Goal: Information Seeking & Learning: Learn about a topic

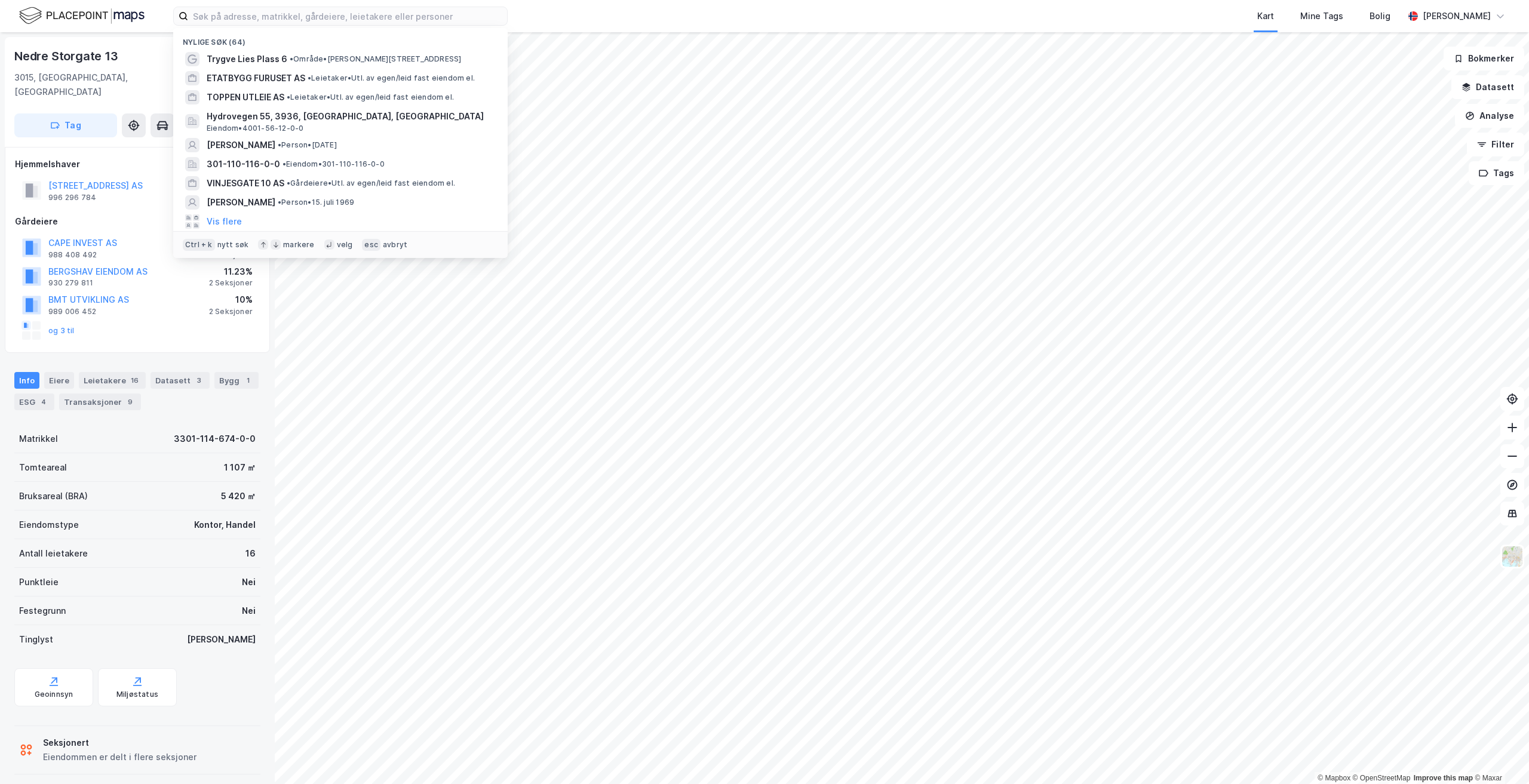
click at [598, 18] on div "Kart Mine Tags Bolig" at bounding box center [983, 16] width 838 height 32
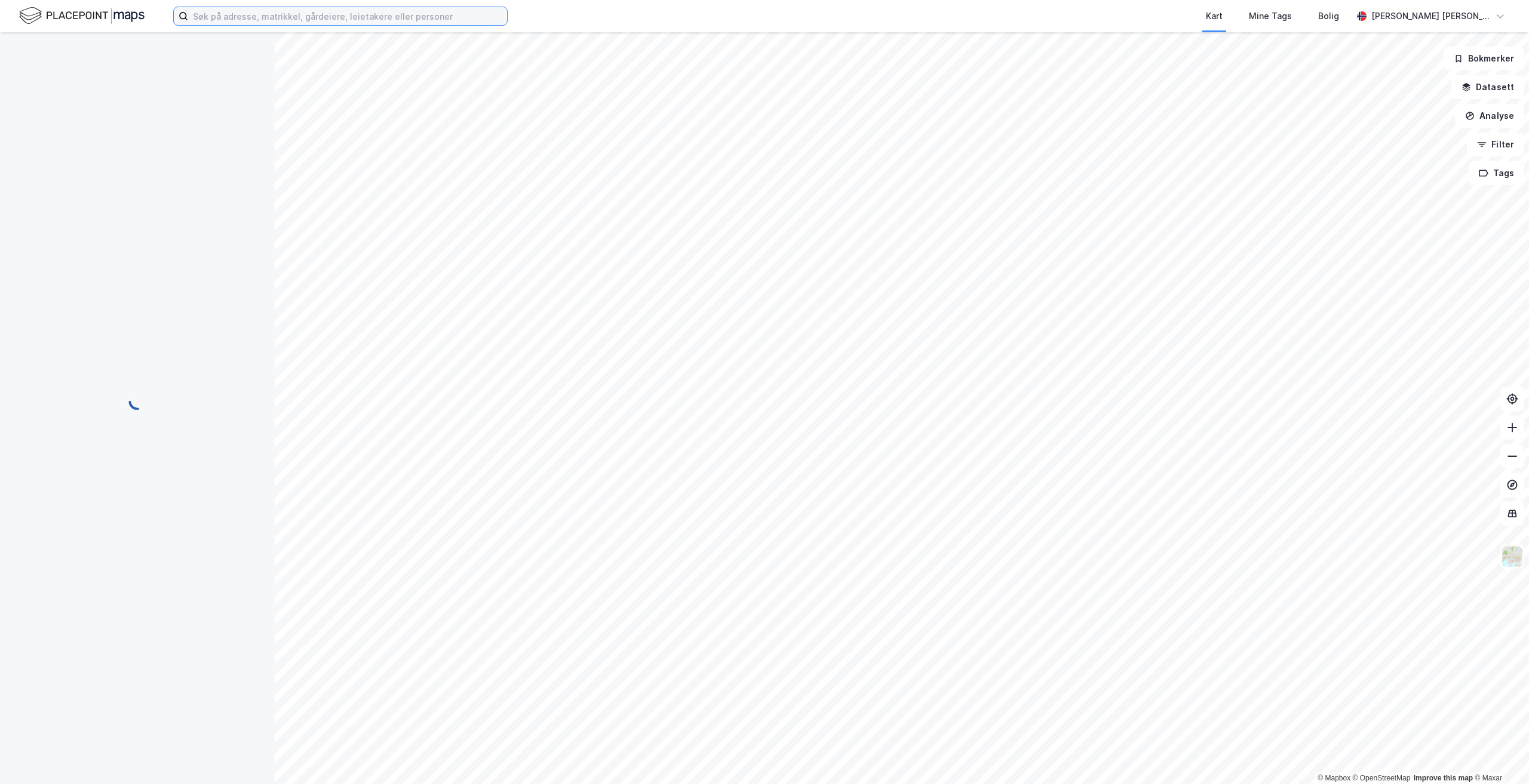
click at [266, 15] on input at bounding box center [348, 16] width 319 height 18
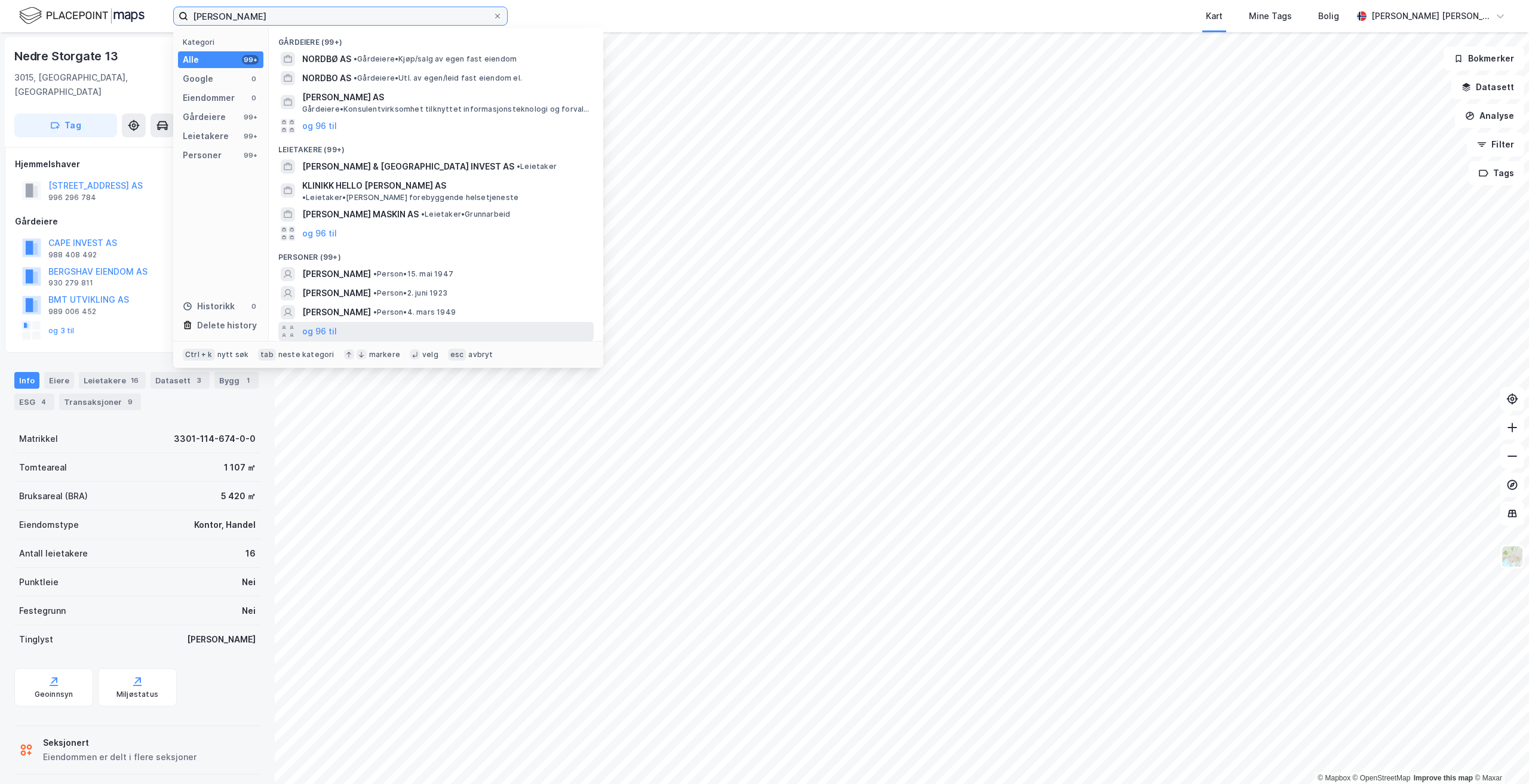
type input "[PERSON_NAME]"
click at [340, 322] on div "og 96 til" at bounding box center [436, 331] width 315 height 19
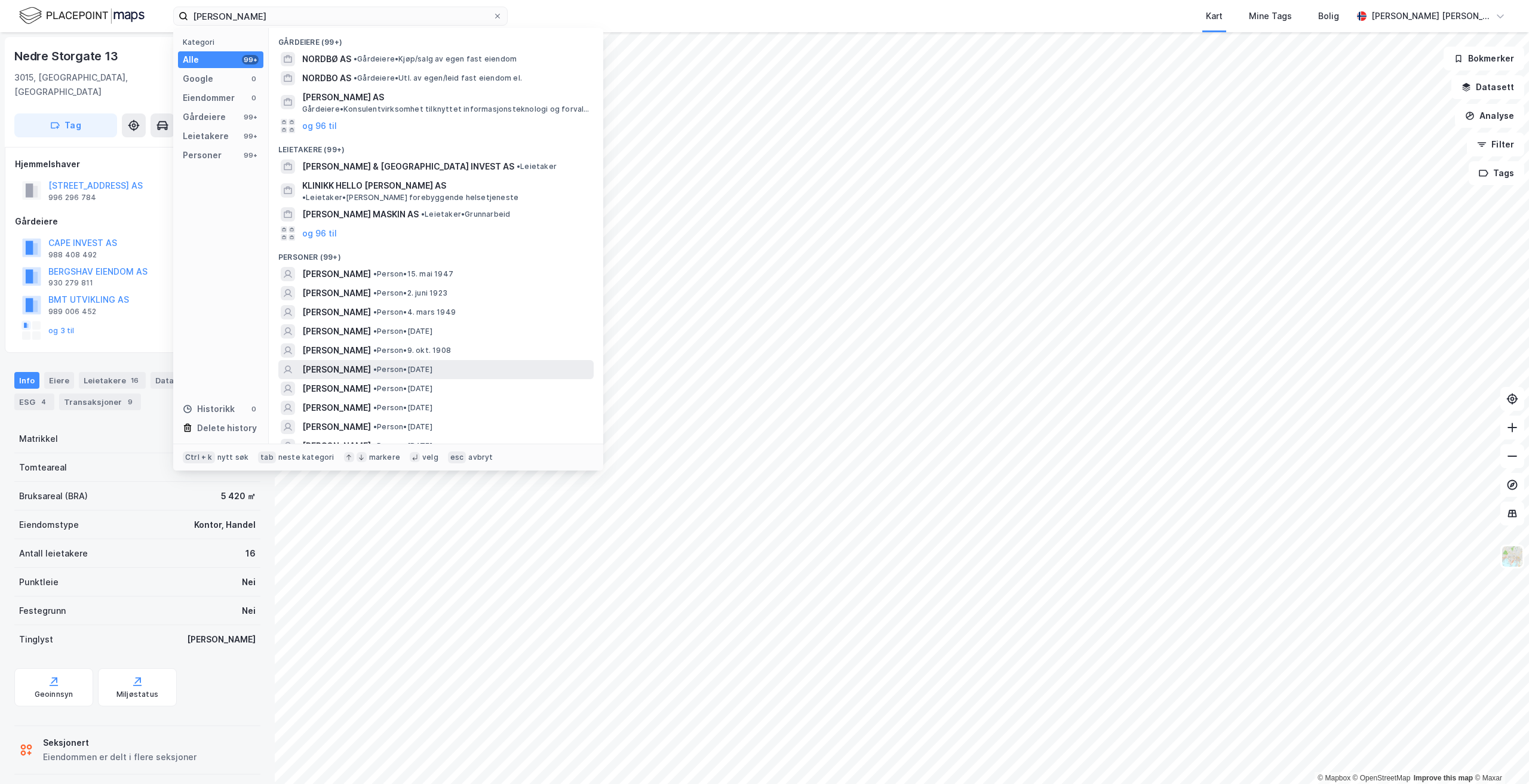
scroll to position [119, 0]
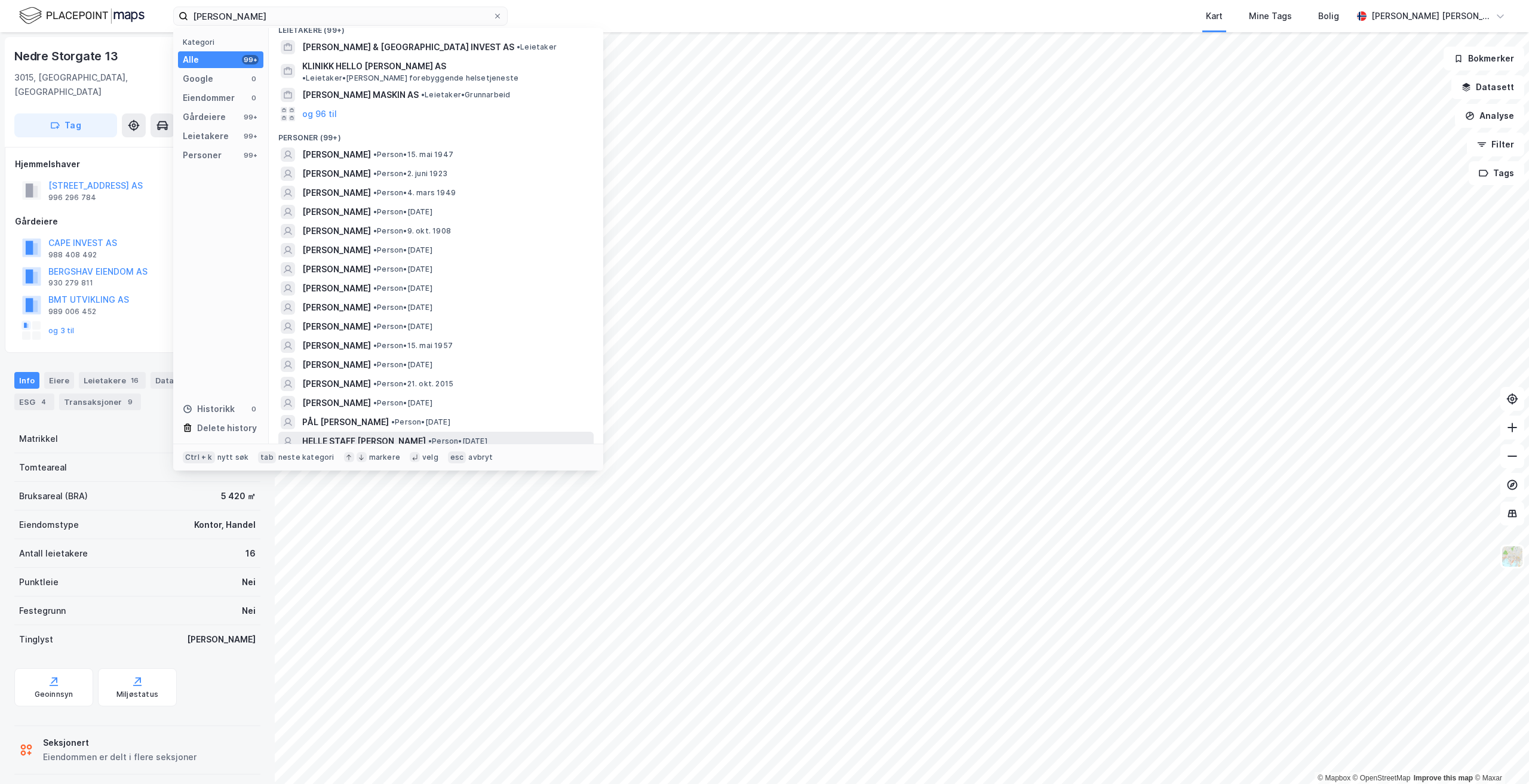
click at [492, 434] on div "HELLE STAFF [PERSON_NAME] • Person • [DATE]" at bounding box center [447, 441] width 289 height 14
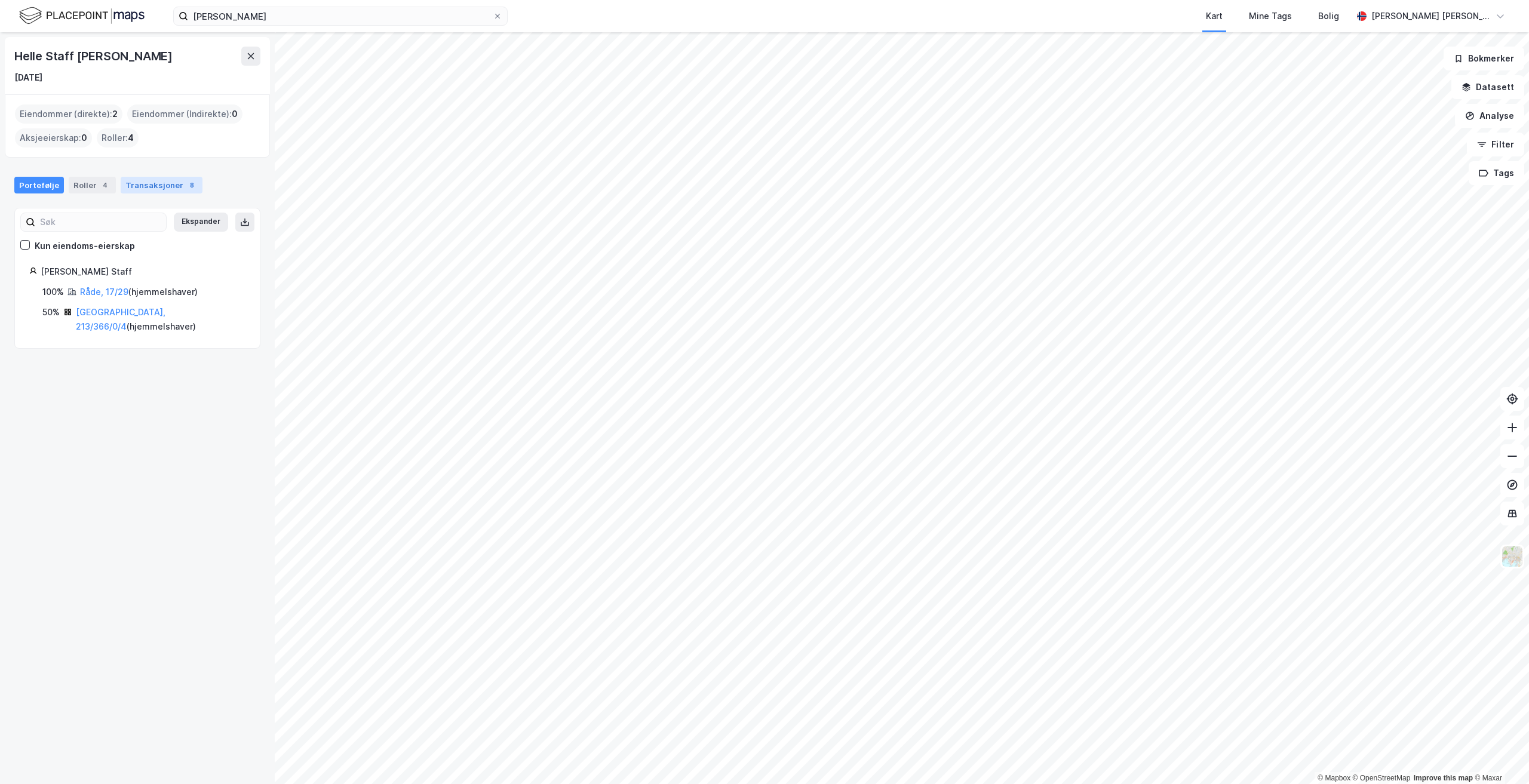
click at [156, 184] on div "Transaksjoner 8" at bounding box center [161, 185] width 82 height 17
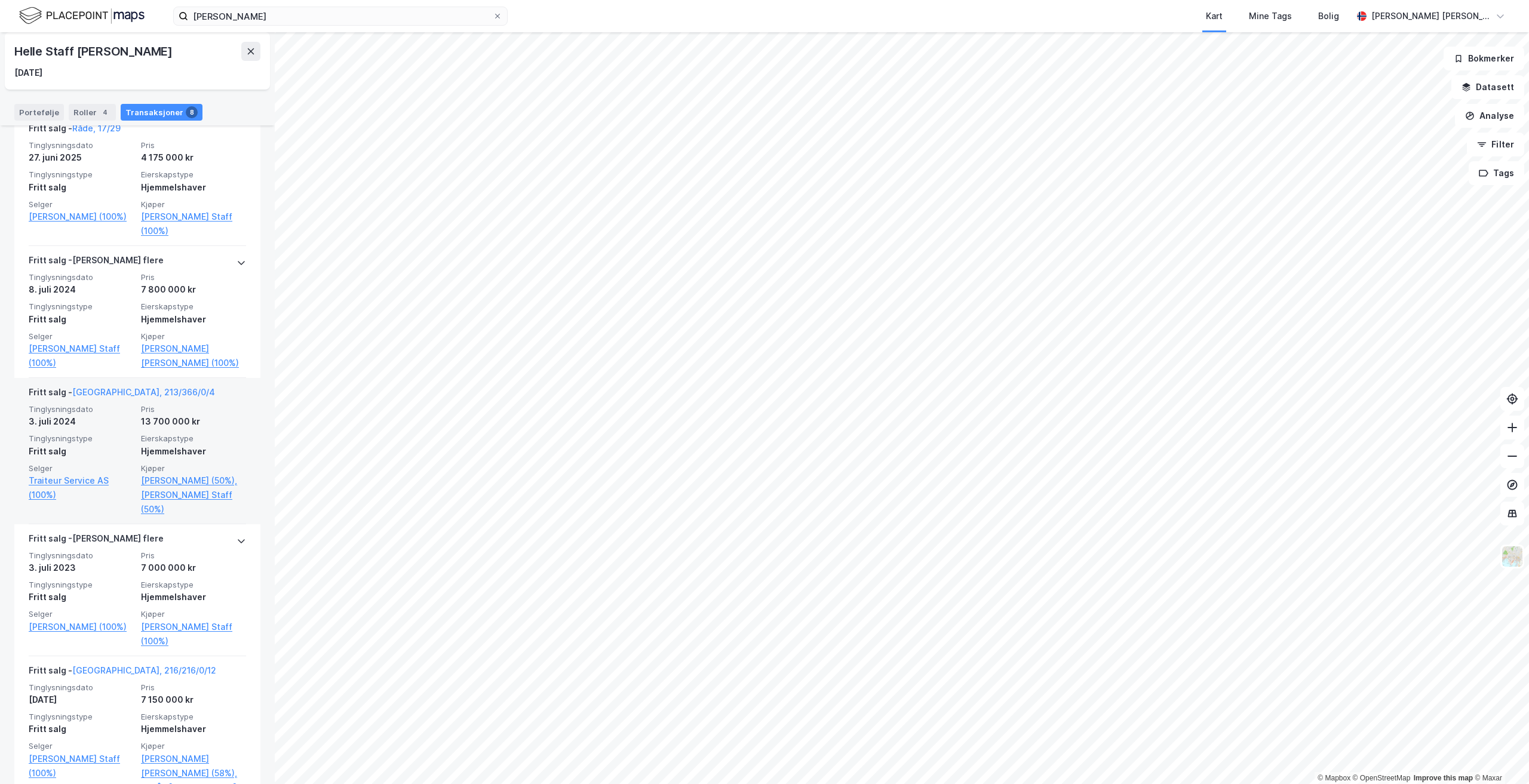
scroll to position [239, 0]
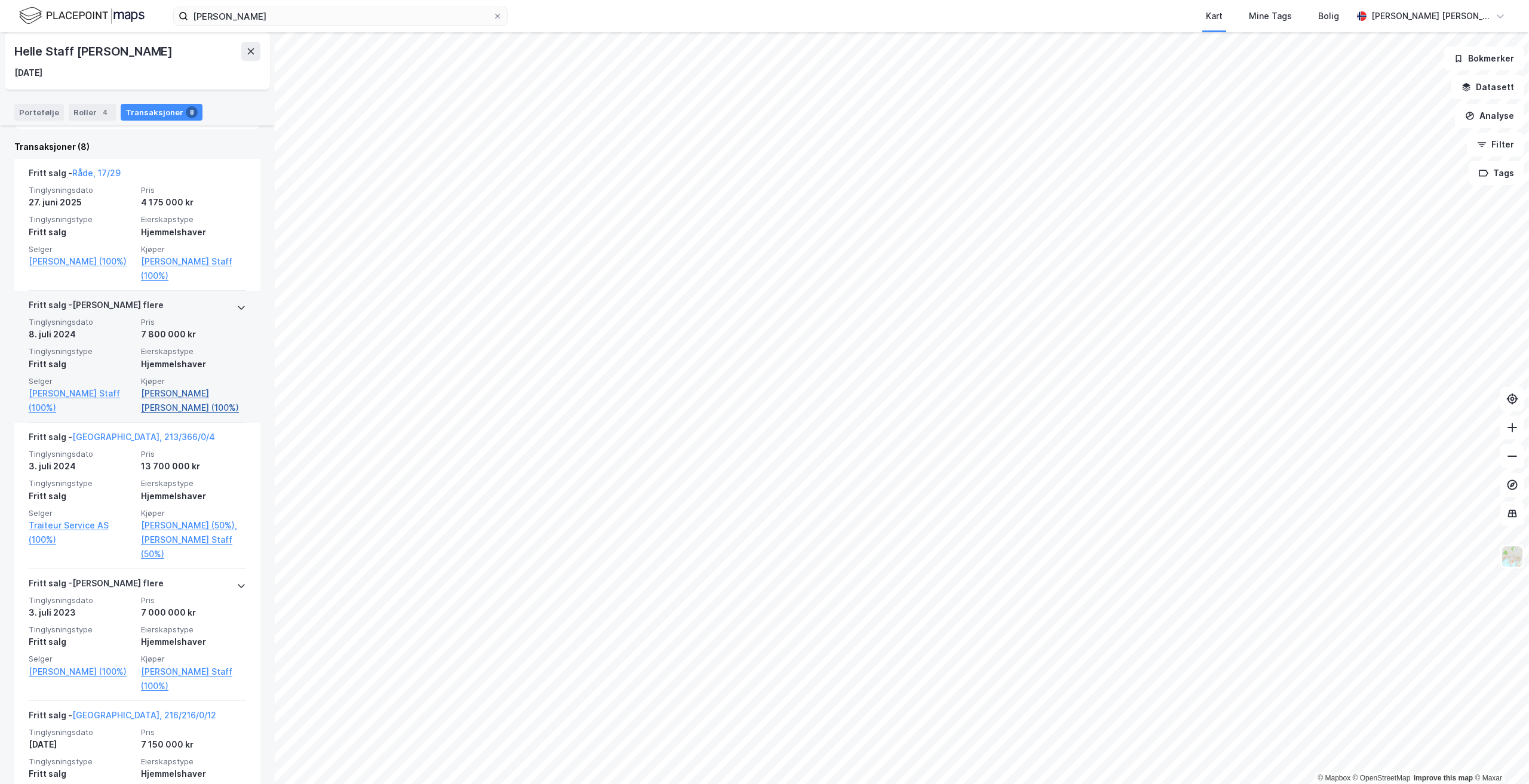
click at [150, 398] on link "[PERSON_NAME] [PERSON_NAME] (100%)" at bounding box center [194, 401] width 105 height 28
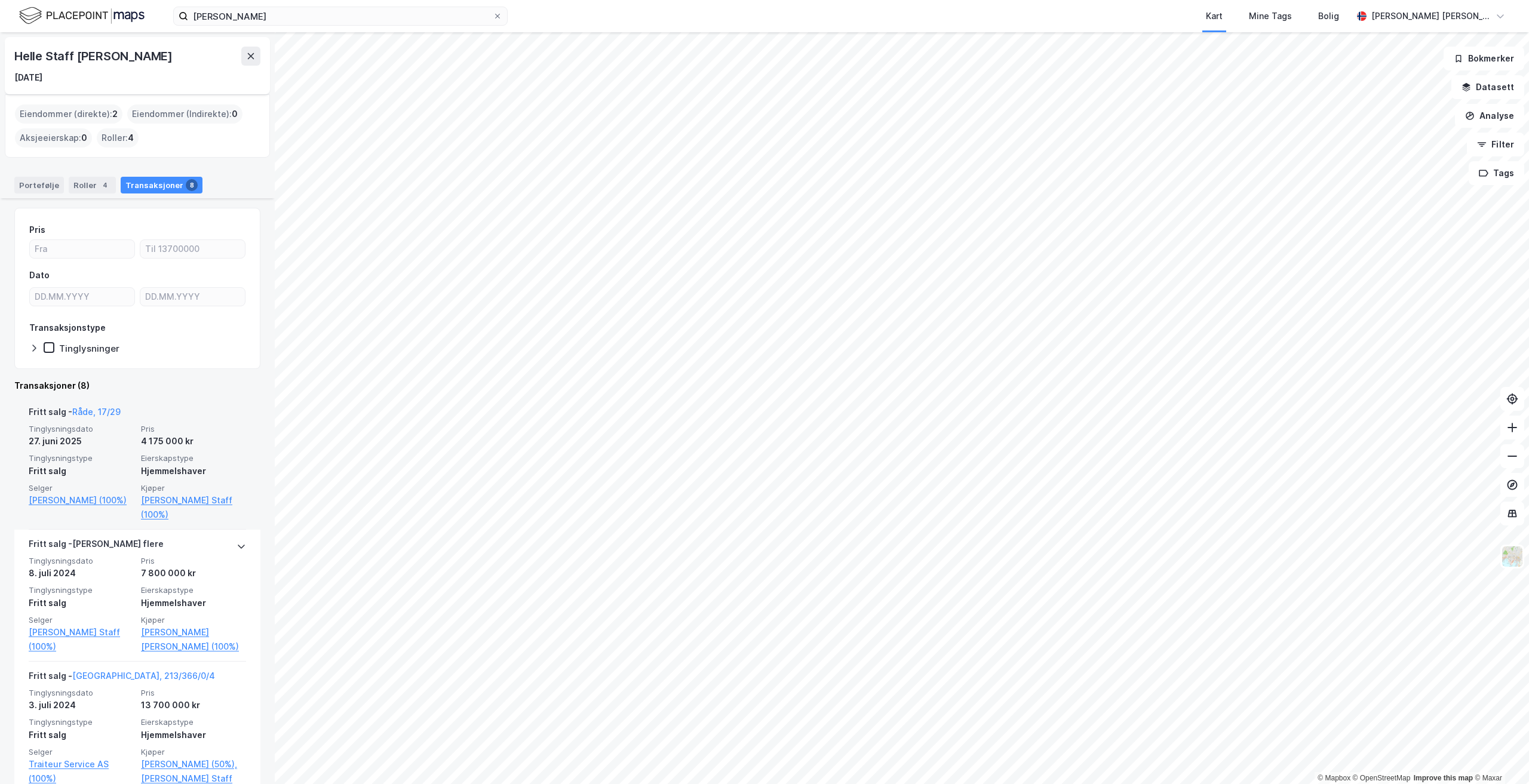
click at [171, 440] on div "4 175 000 kr" at bounding box center [194, 441] width 105 height 14
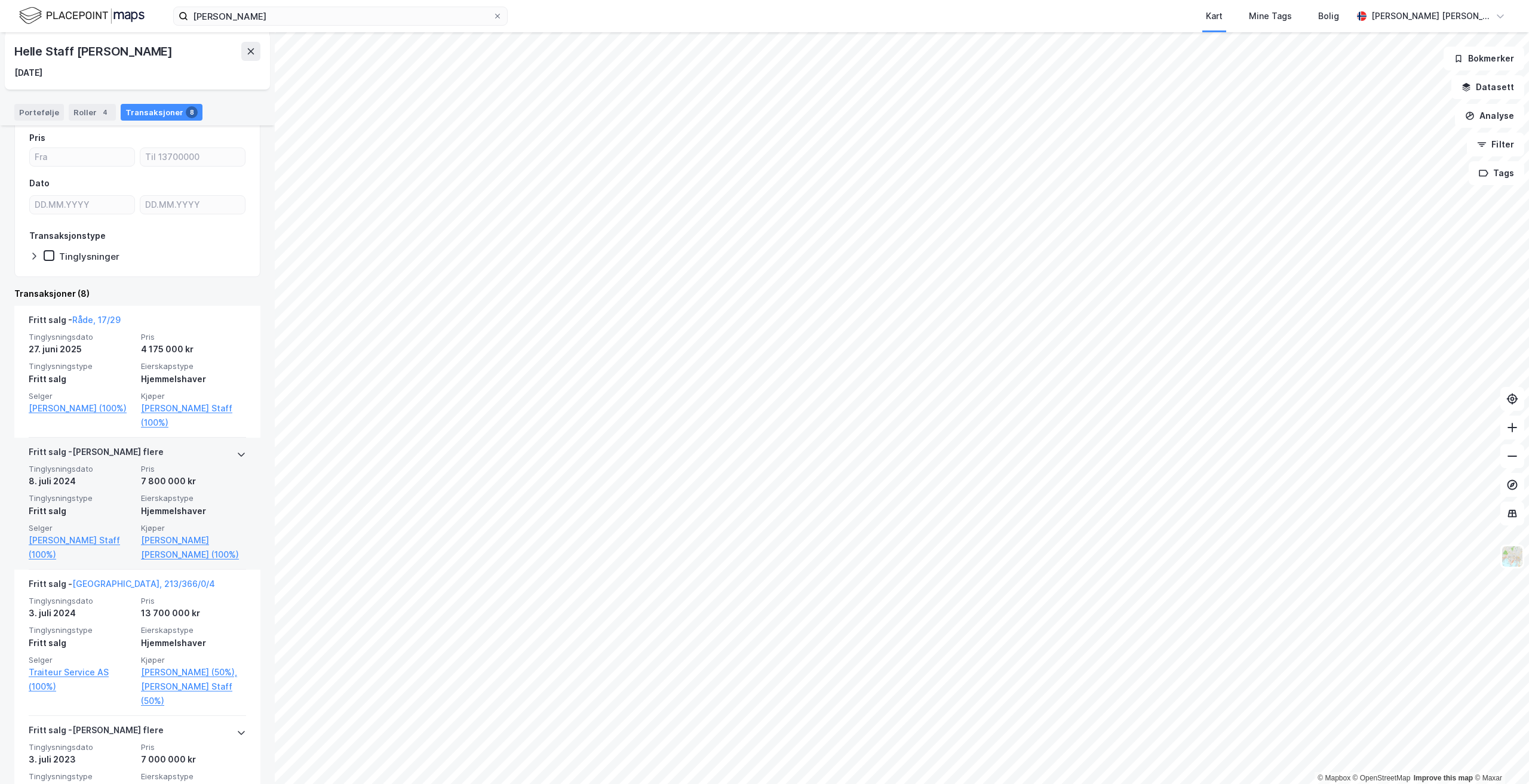
scroll to position [119, 0]
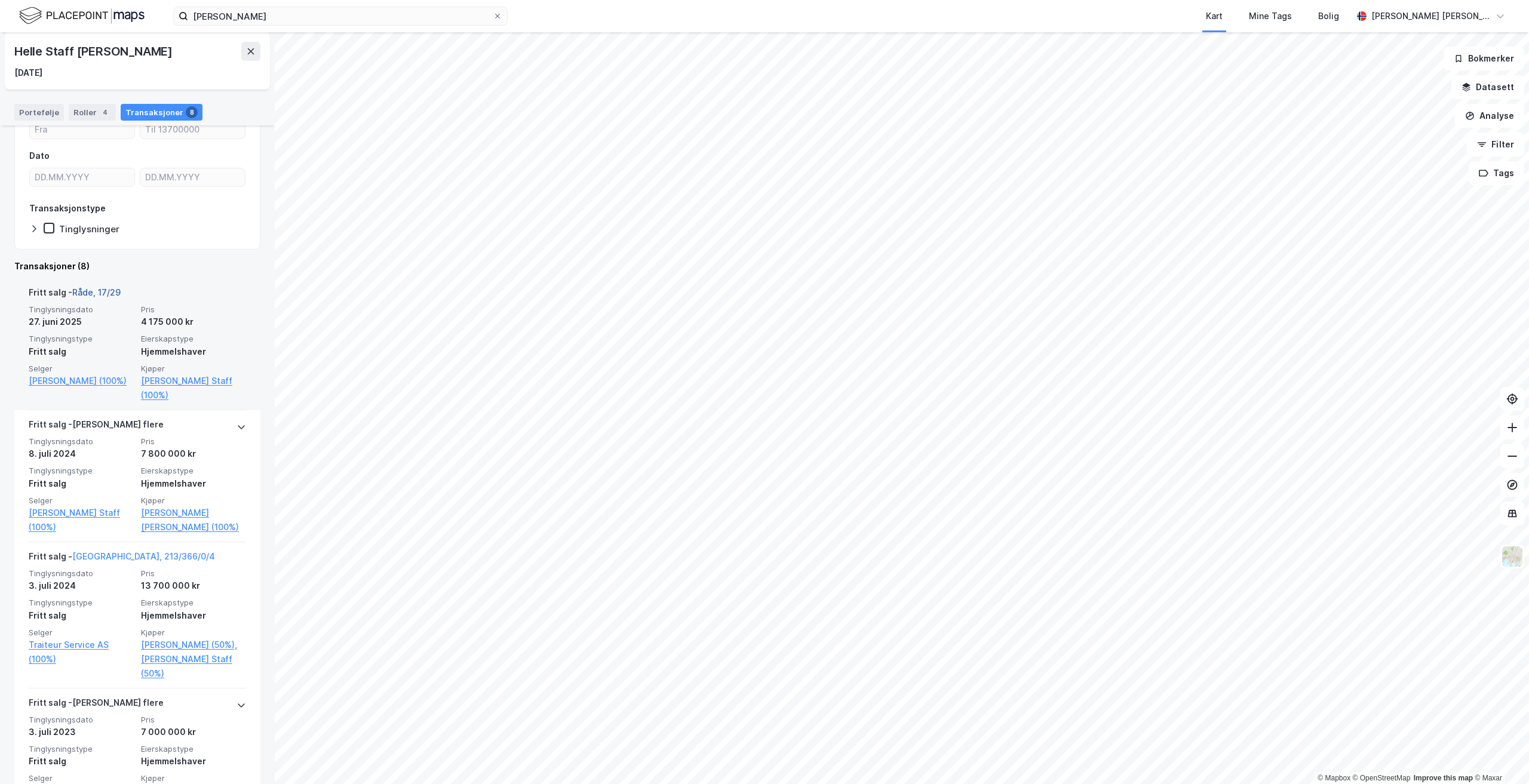
click at [90, 289] on link "Råde, 17/29" at bounding box center [96, 292] width 48 height 10
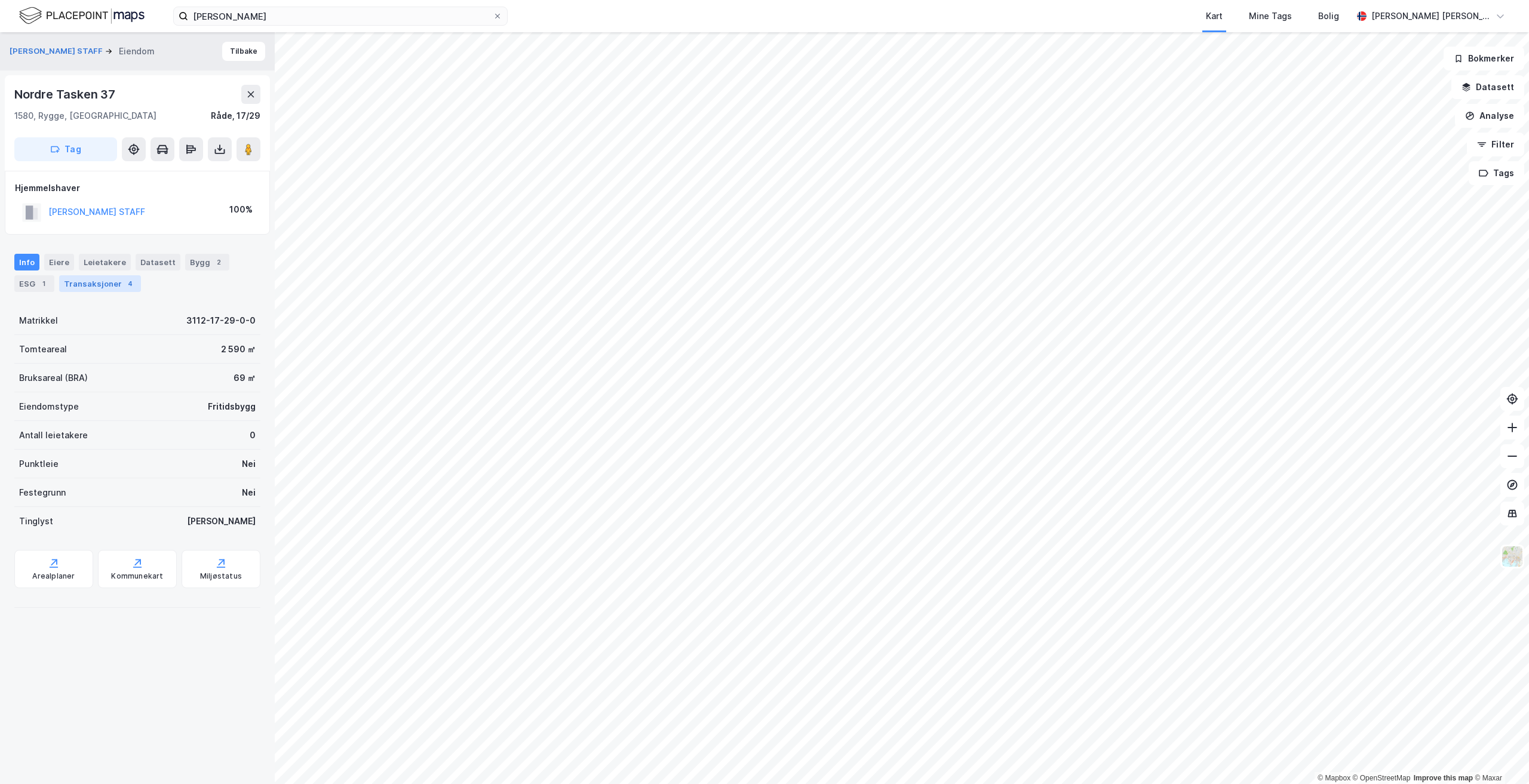
click at [91, 288] on div "Transaksjoner 4" at bounding box center [100, 283] width 82 height 17
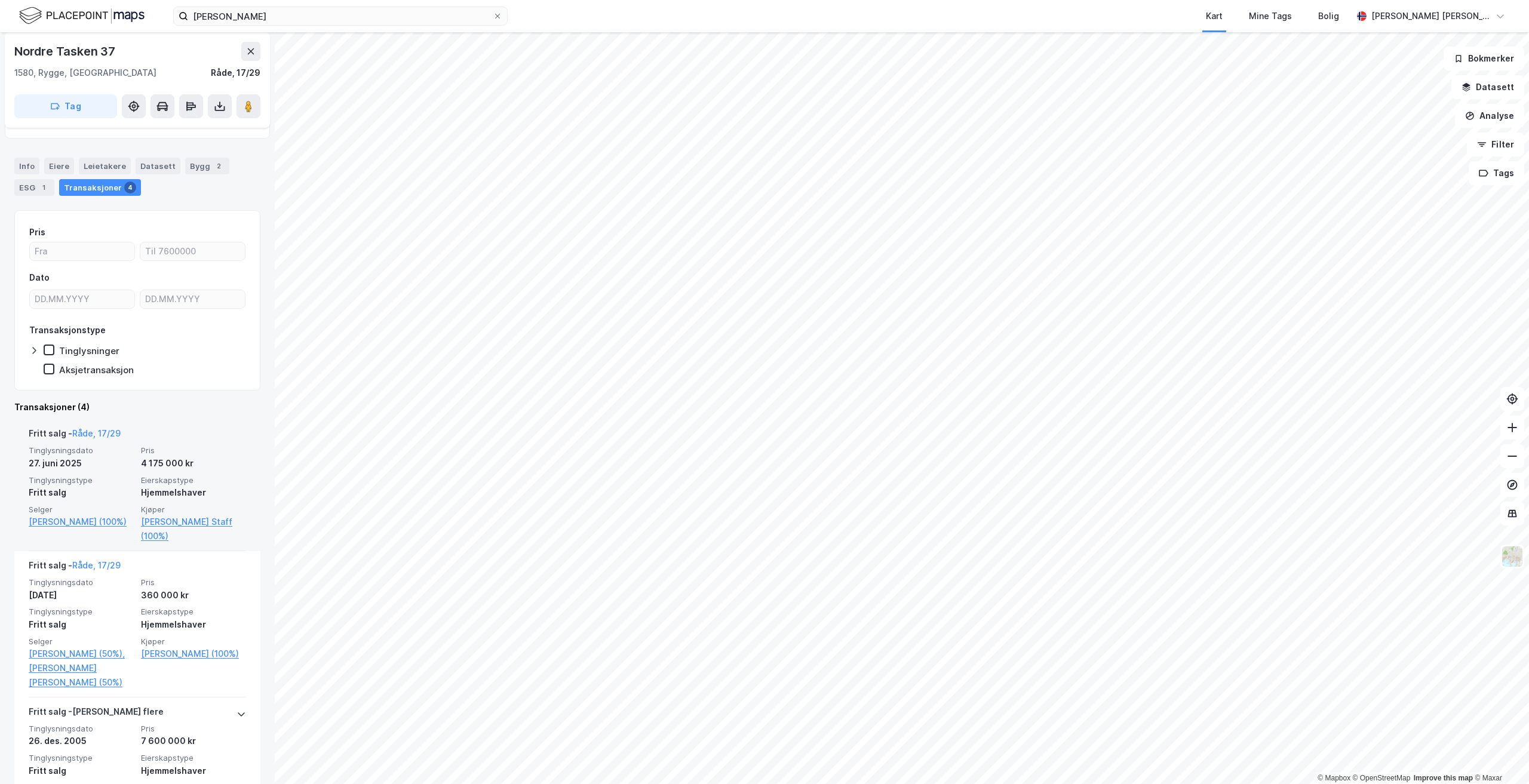
scroll to position [48, 0]
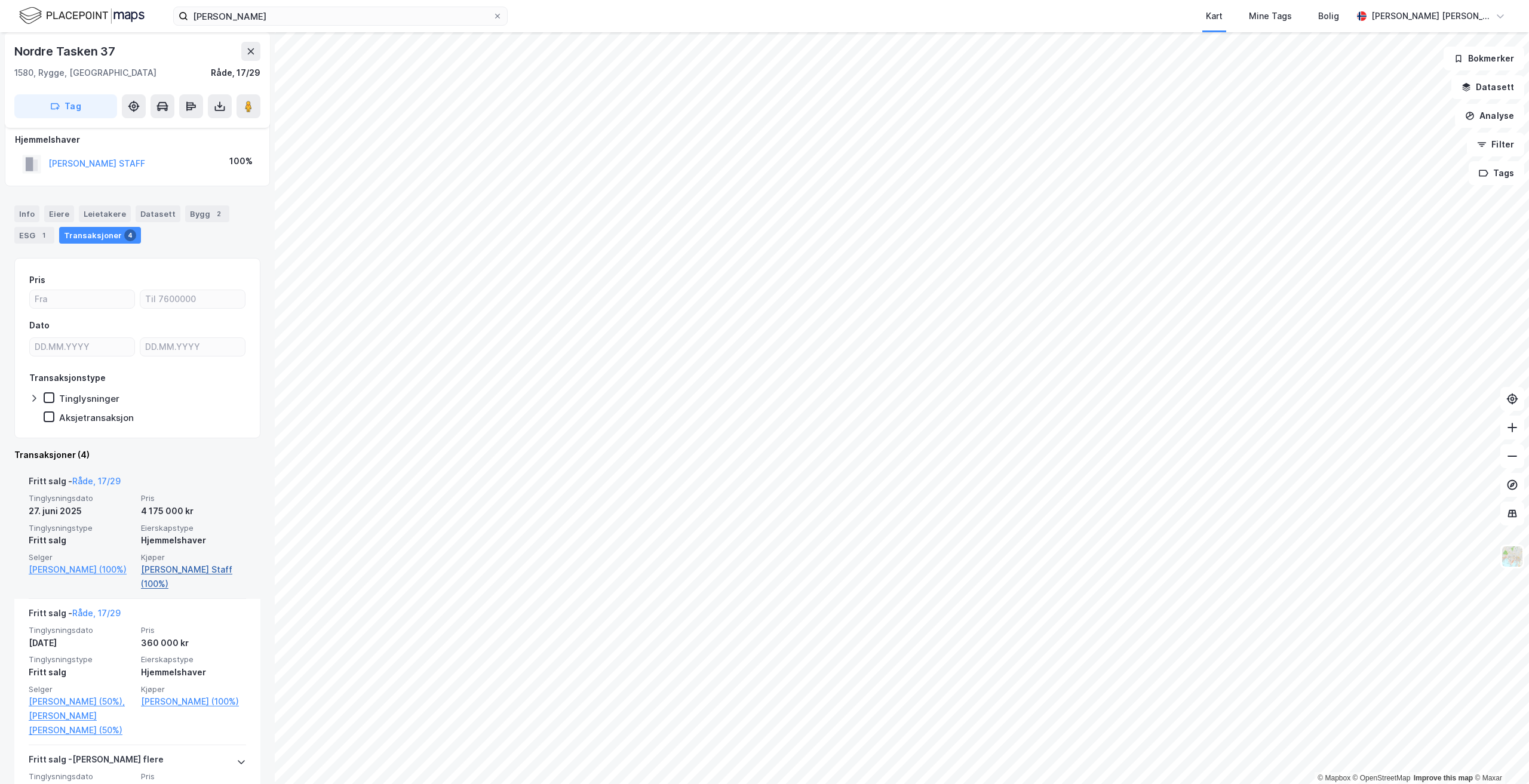
click at [156, 577] on link "[PERSON_NAME] Staff (100%)" at bounding box center [194, 576] width 105 height 28
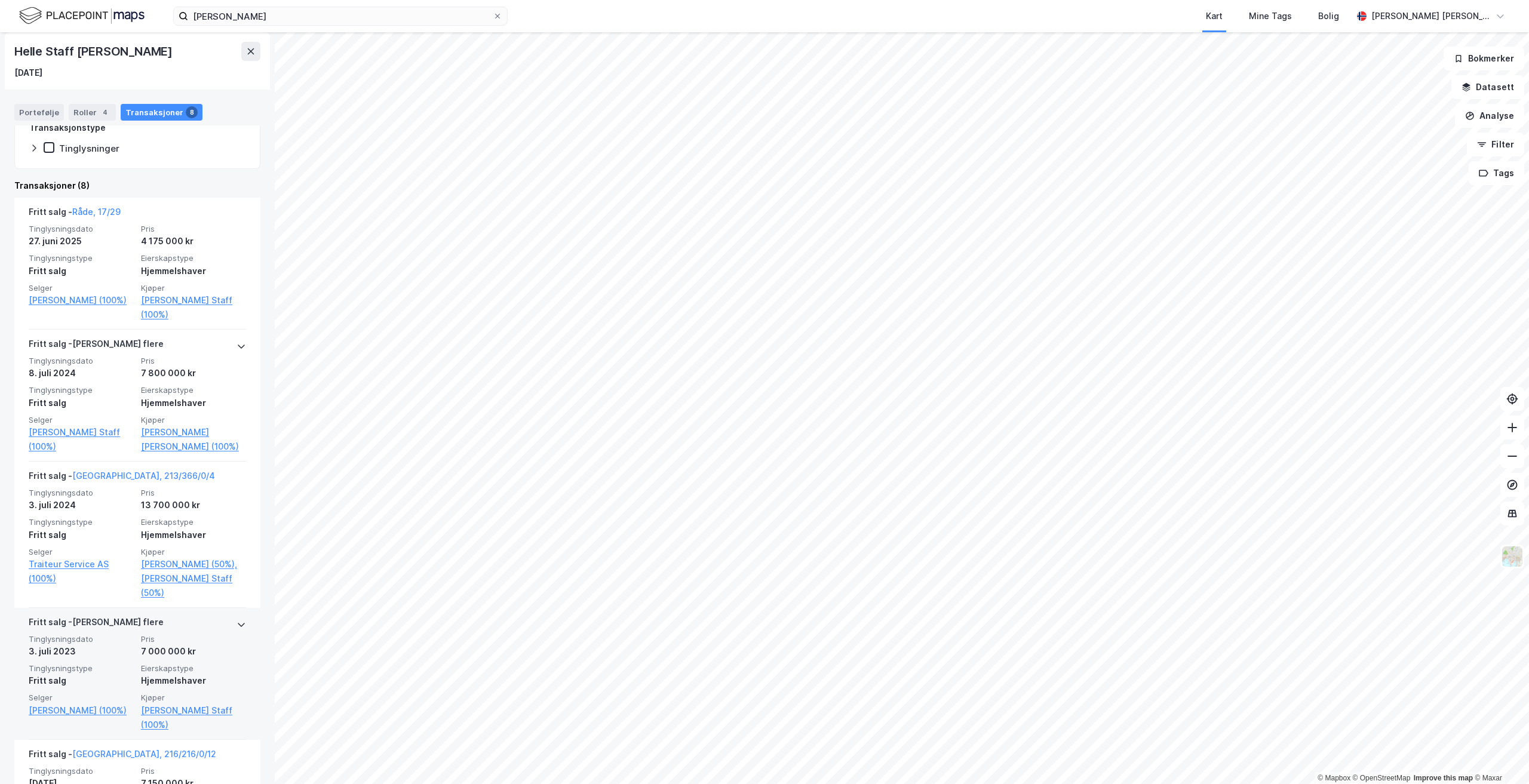
scroll to position [239, 0]
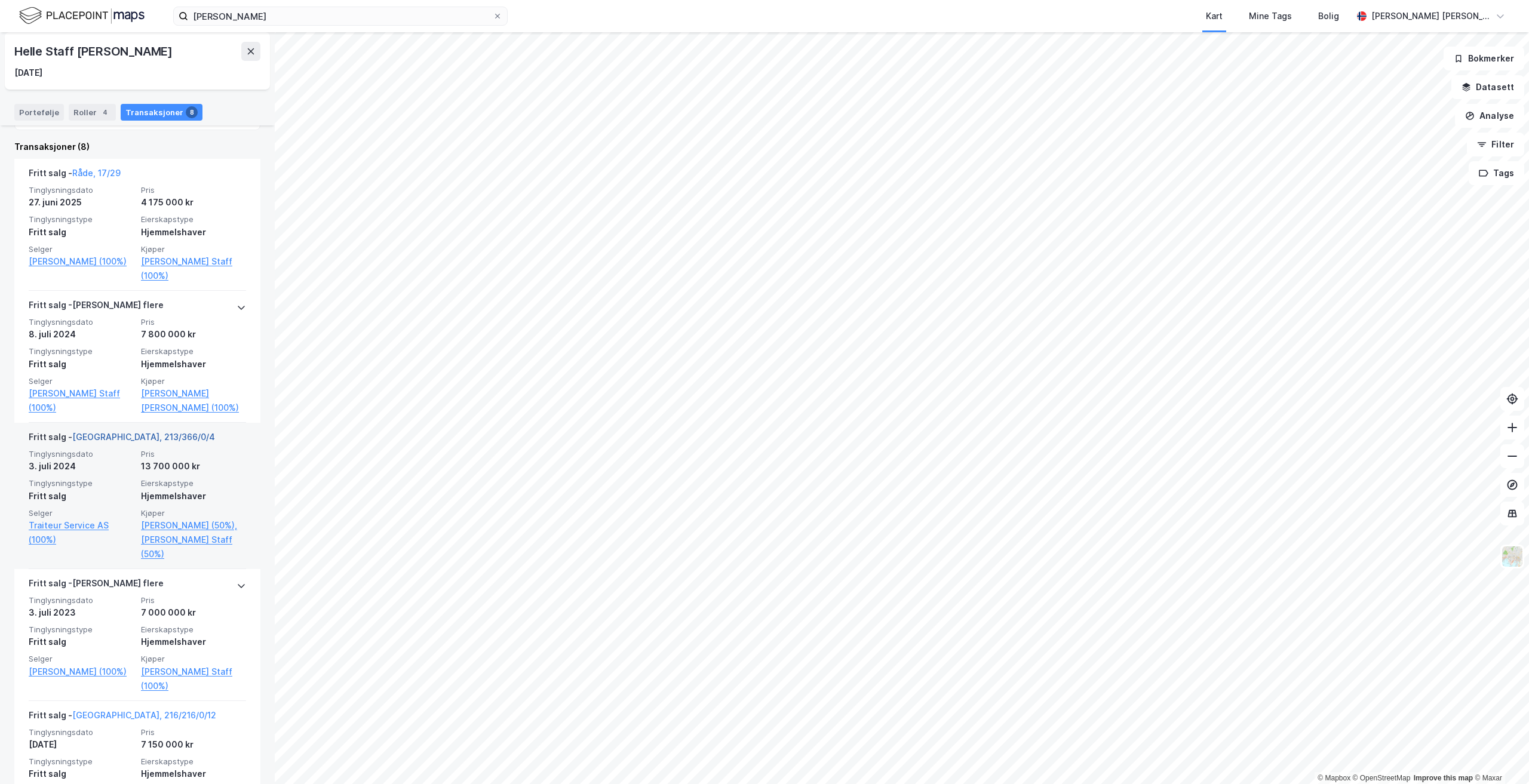
click at [104, 434] on link "[GEOGRAPHIC_DATA], 213/366/0/4" at bounding box center [143, 437] width 143 height 10
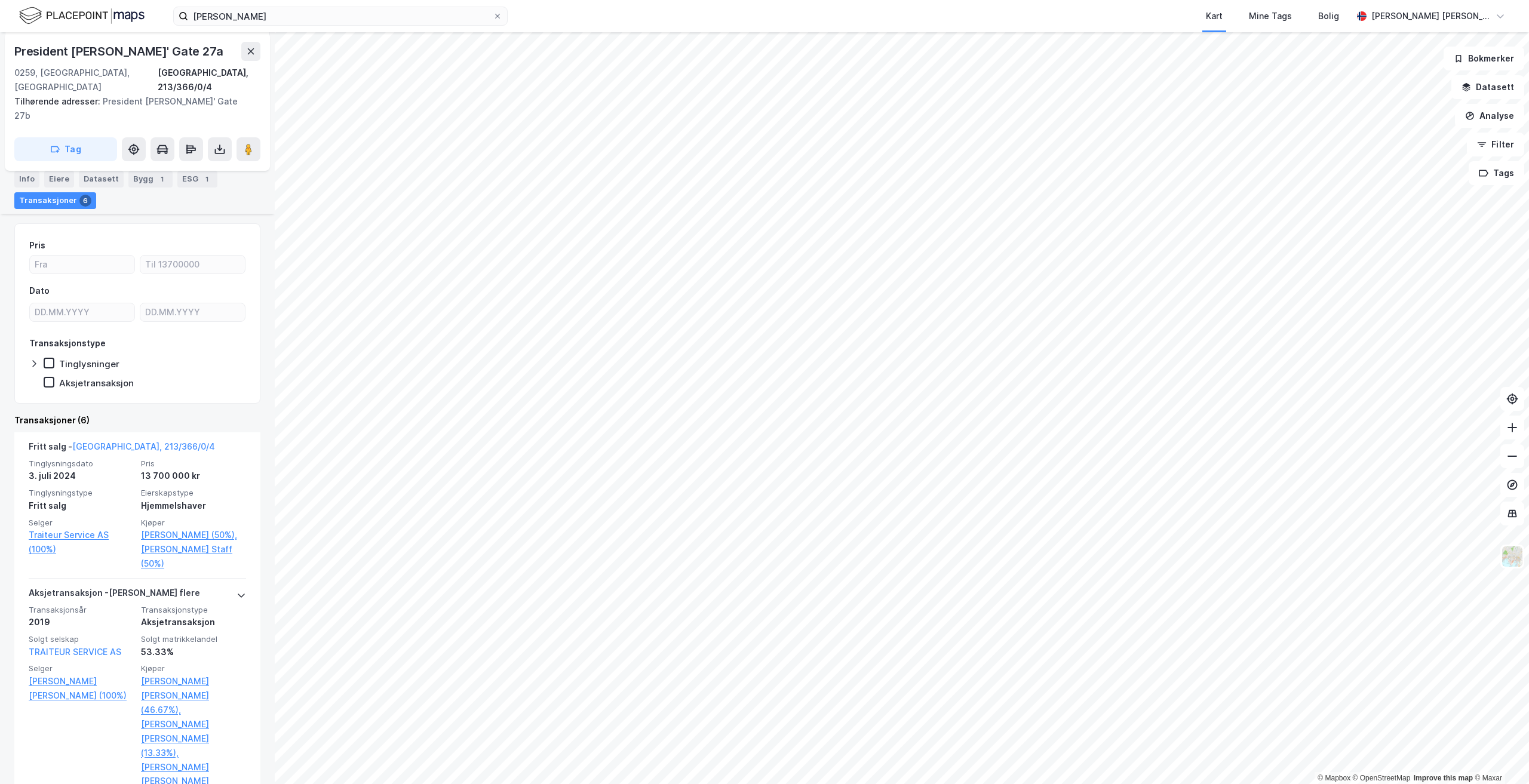
scroll to position [194, 0]
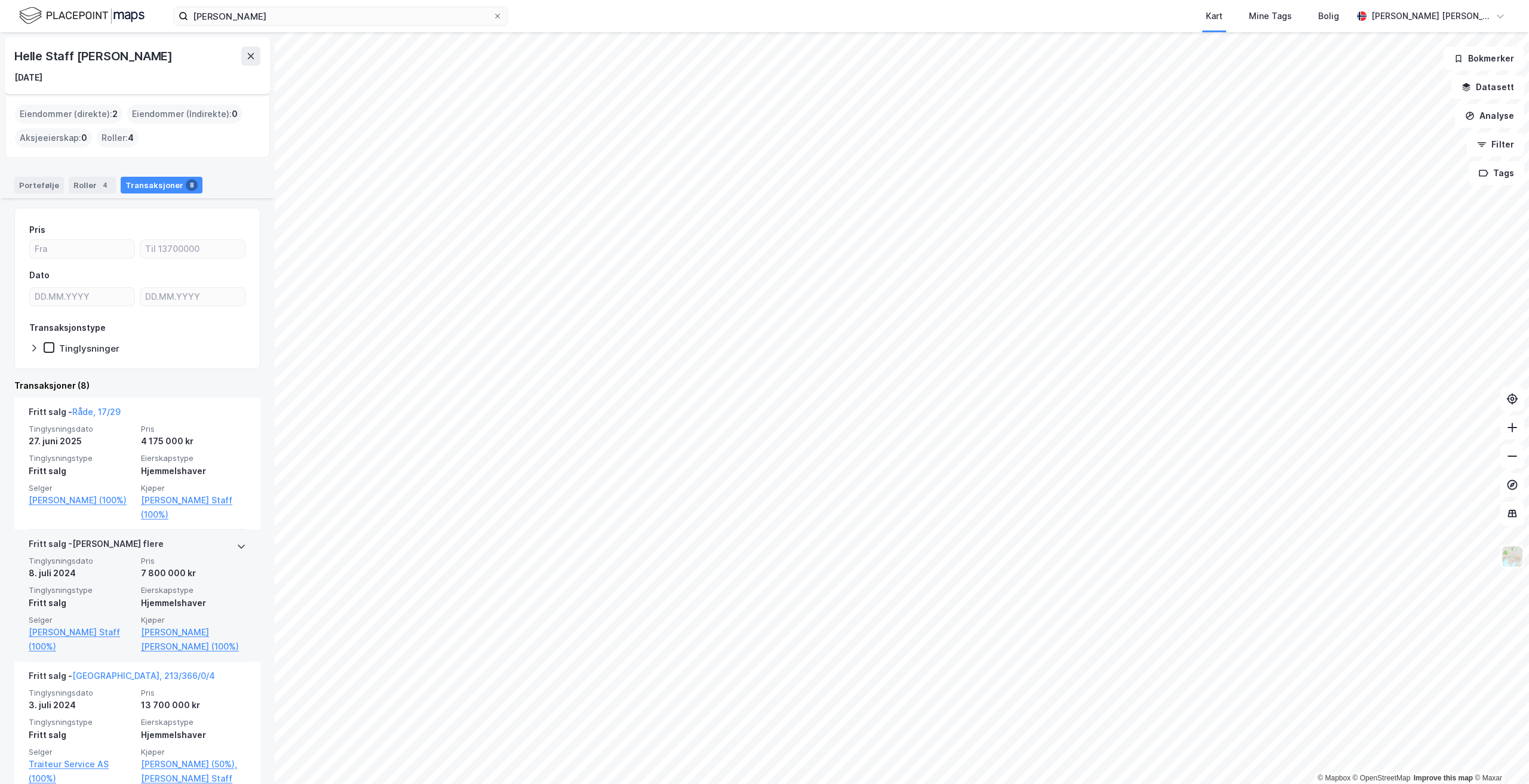
scroll to position [119, 0]
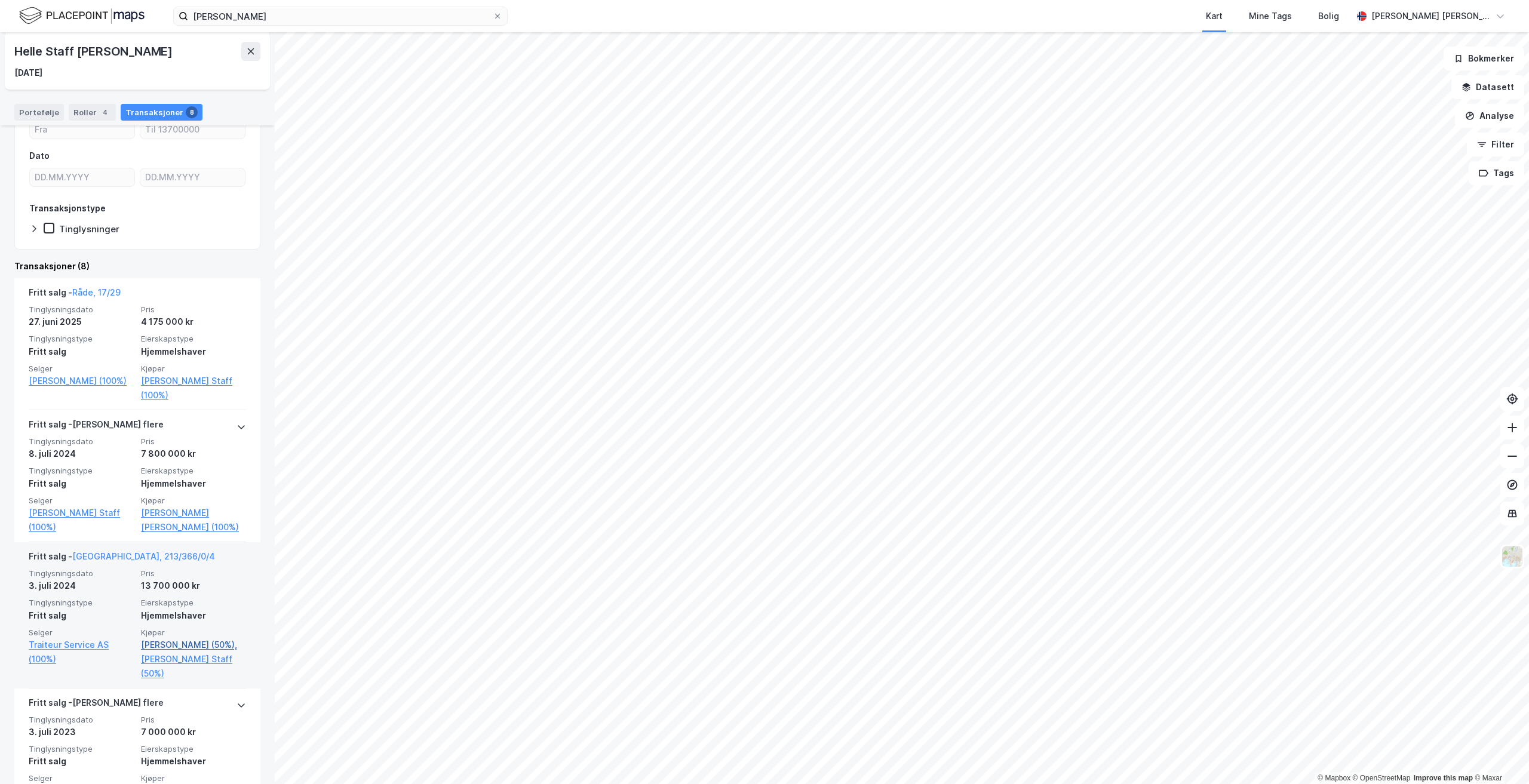
click at [172, 641] on link "[PERSON_NAME] (50%)," at bounding box center [194, 644] width 105 height 14
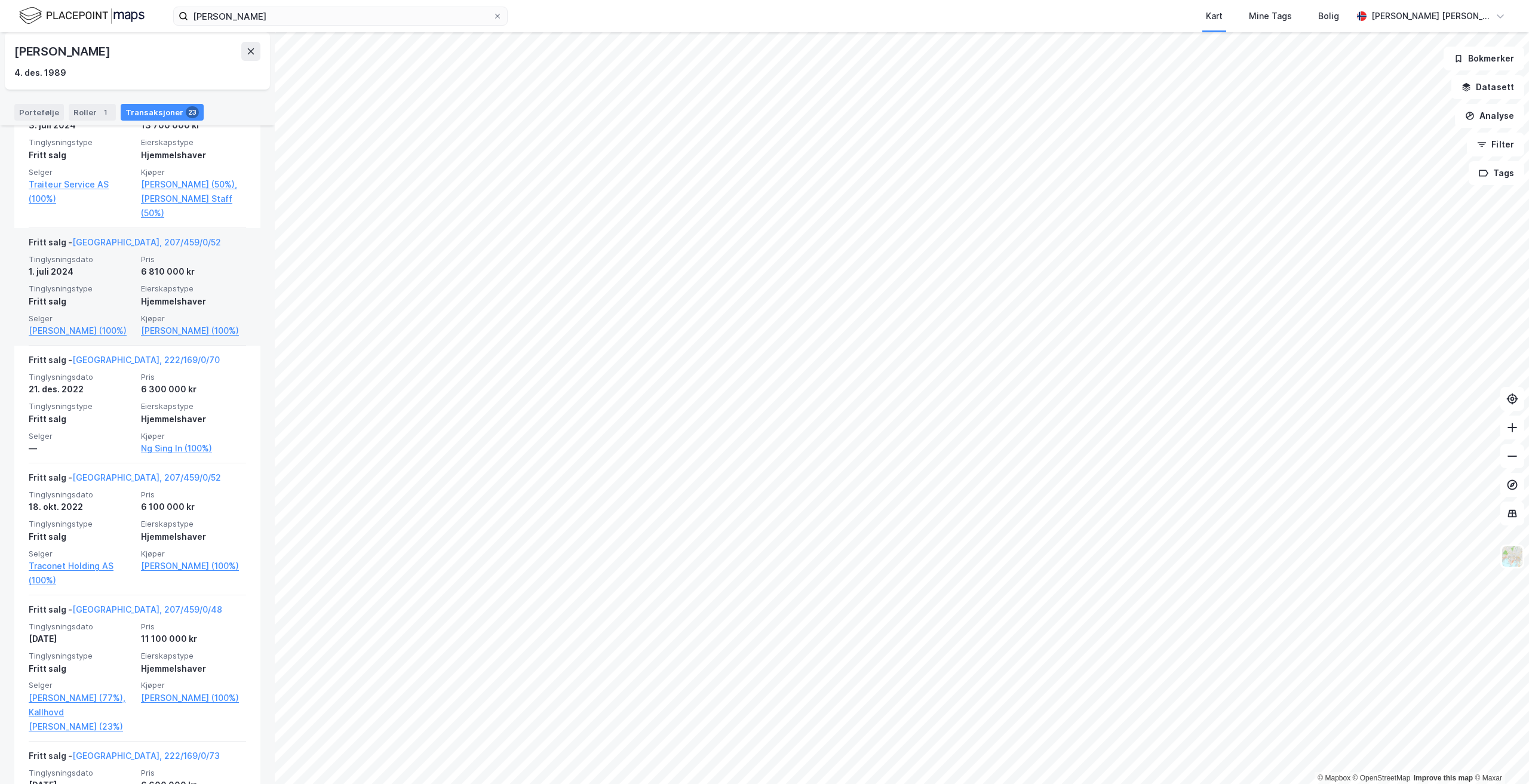
scroll to position [398, 0]
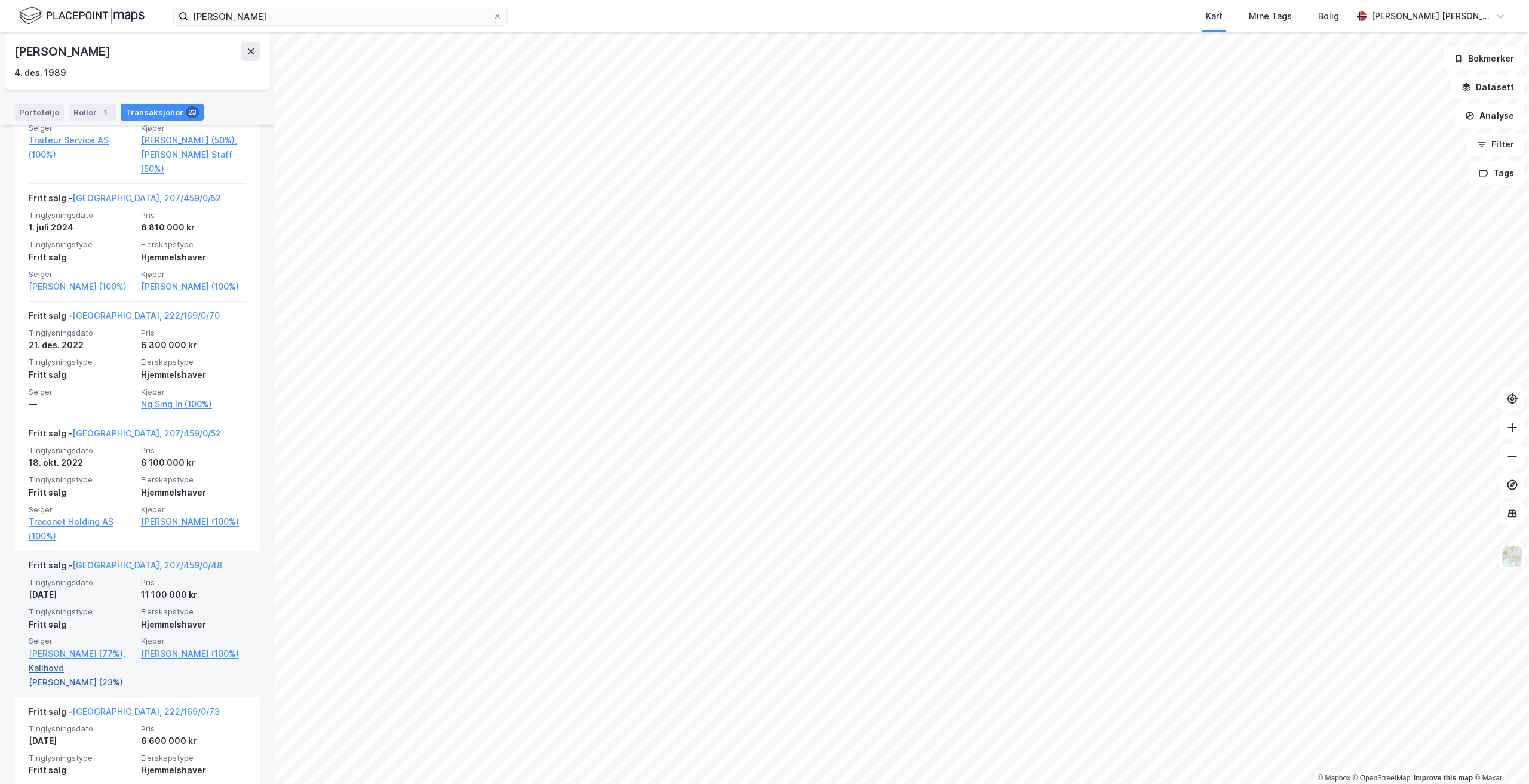
click at [91, 665] on link "Kallhovd [PERSON_NAME] (23%)" at bounding box center [81, 675] width 105 height 28
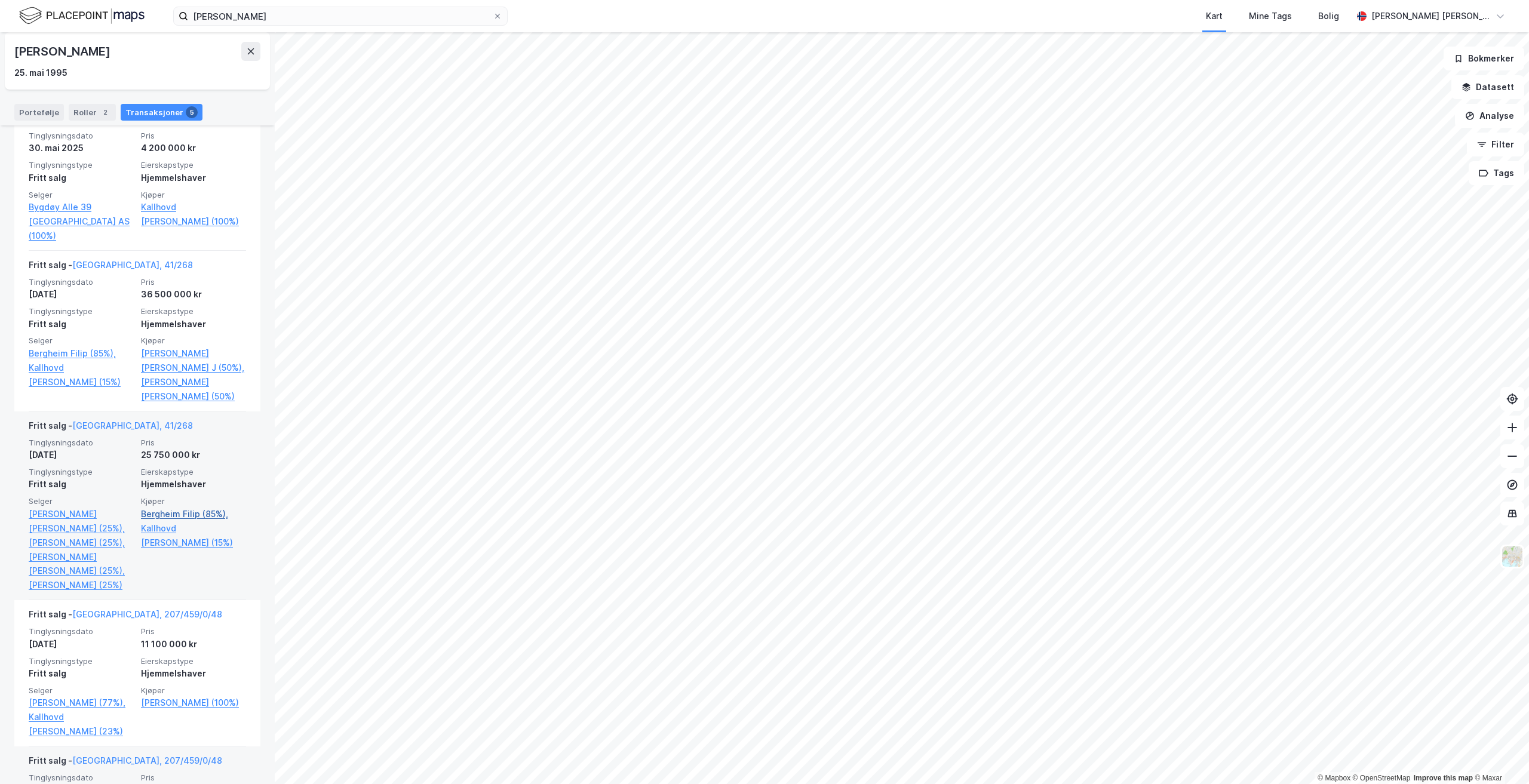
scroll to position [358, 0]
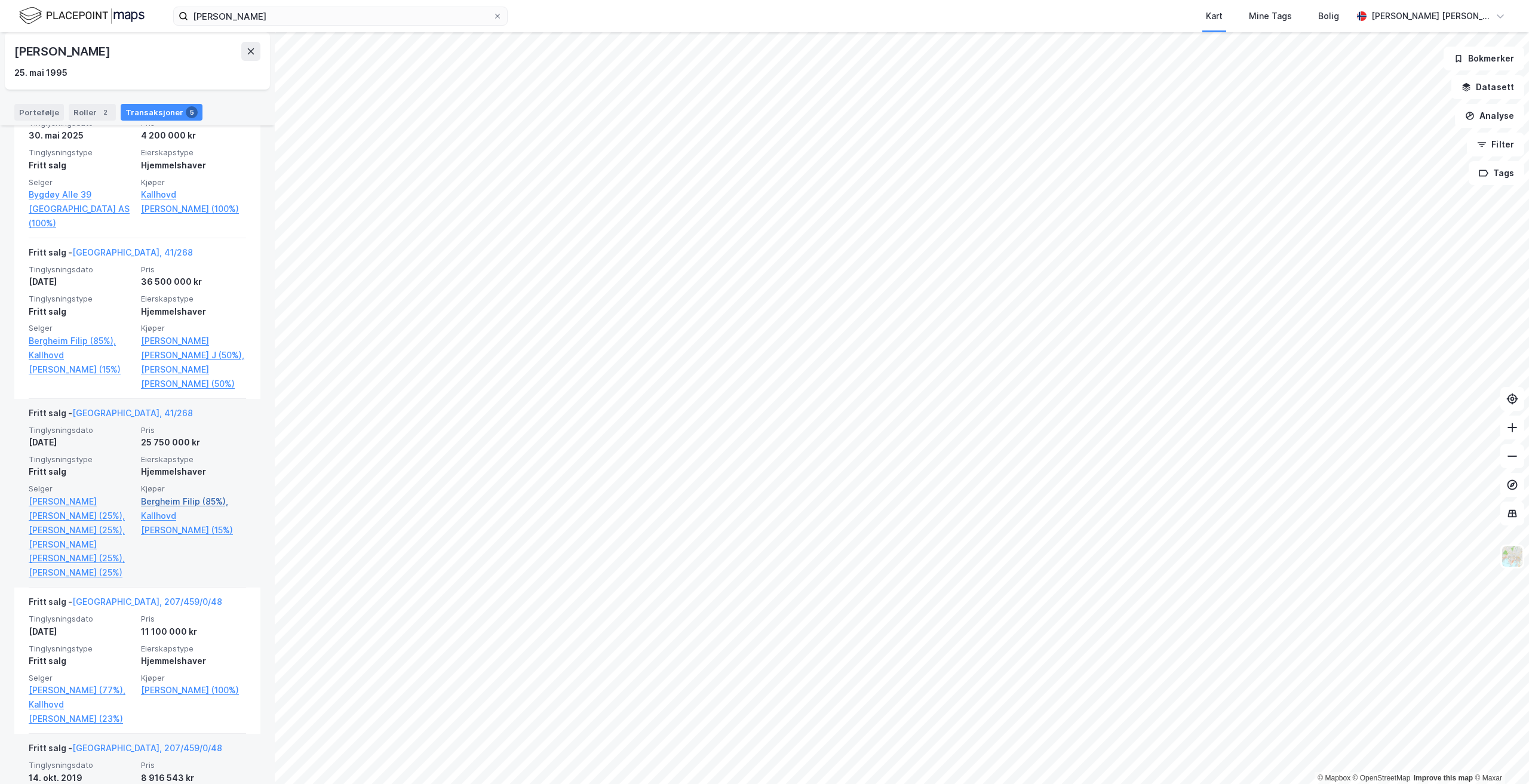
click at [175, 494] on link "Bergheim Filip (85%)," at bounding box center [194, 501] width 105 height 14
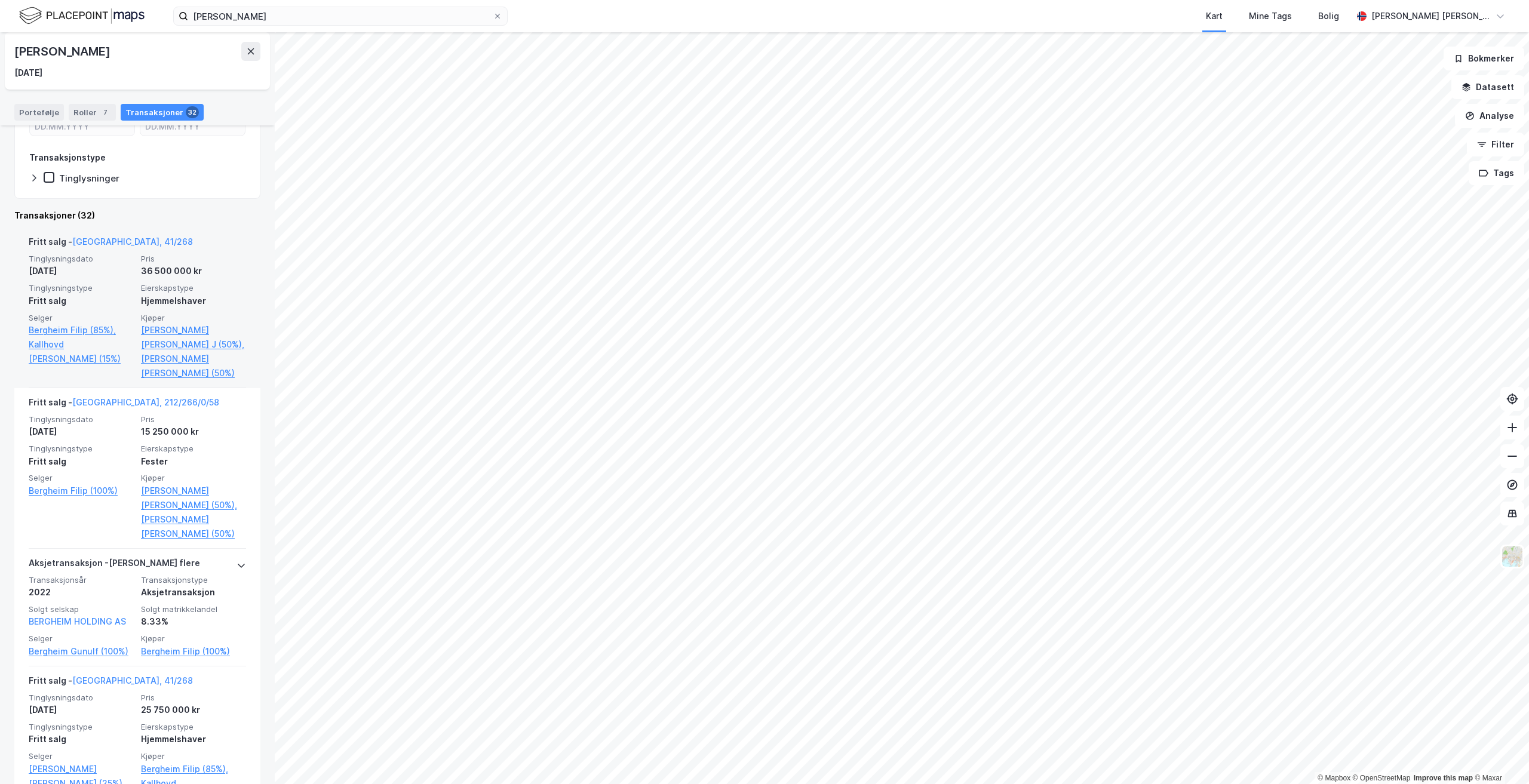
scroll to position [119, 0]
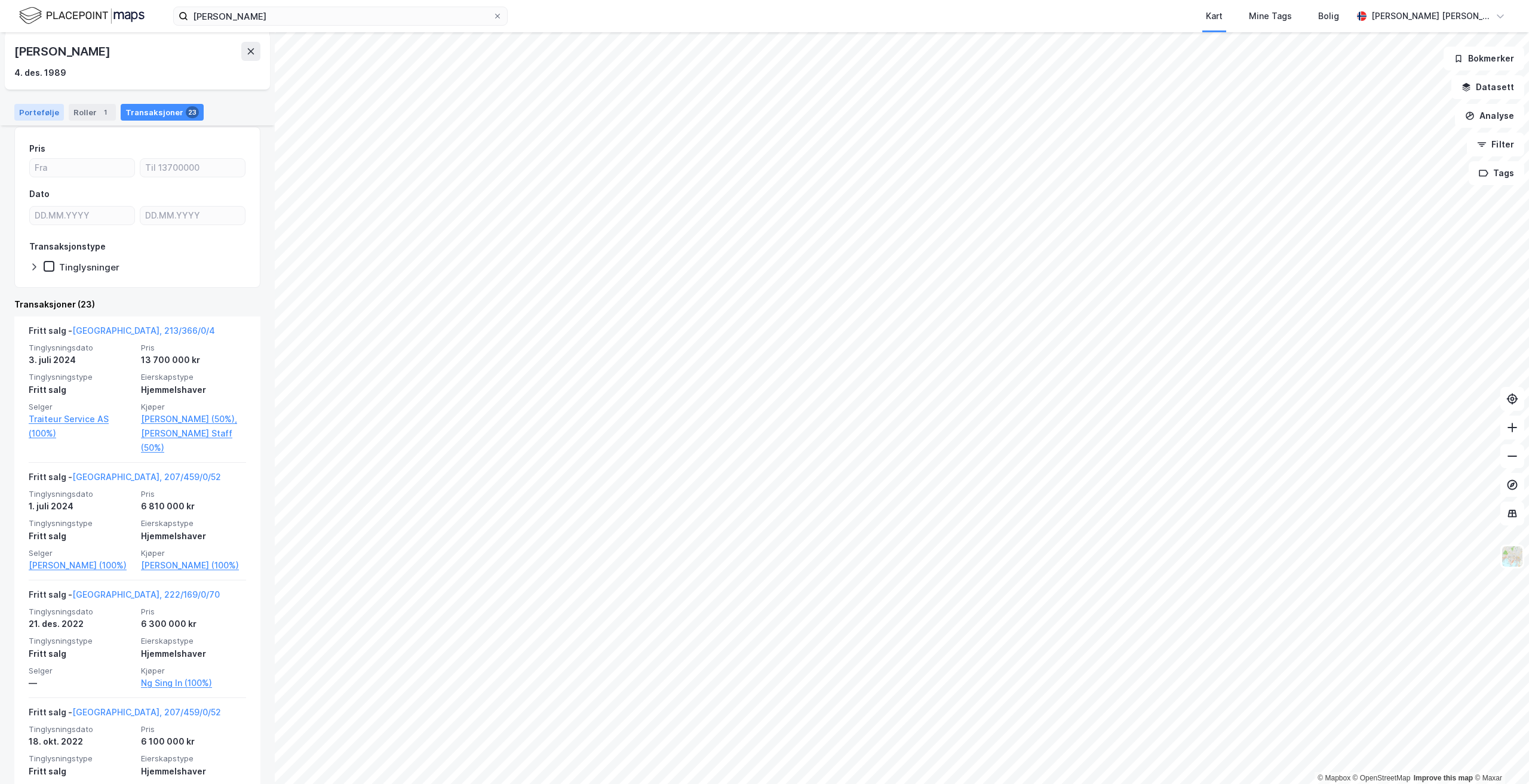
click at [39, 109] on div "Portefølje" at bounding box center [39, 112] width 49 height 17
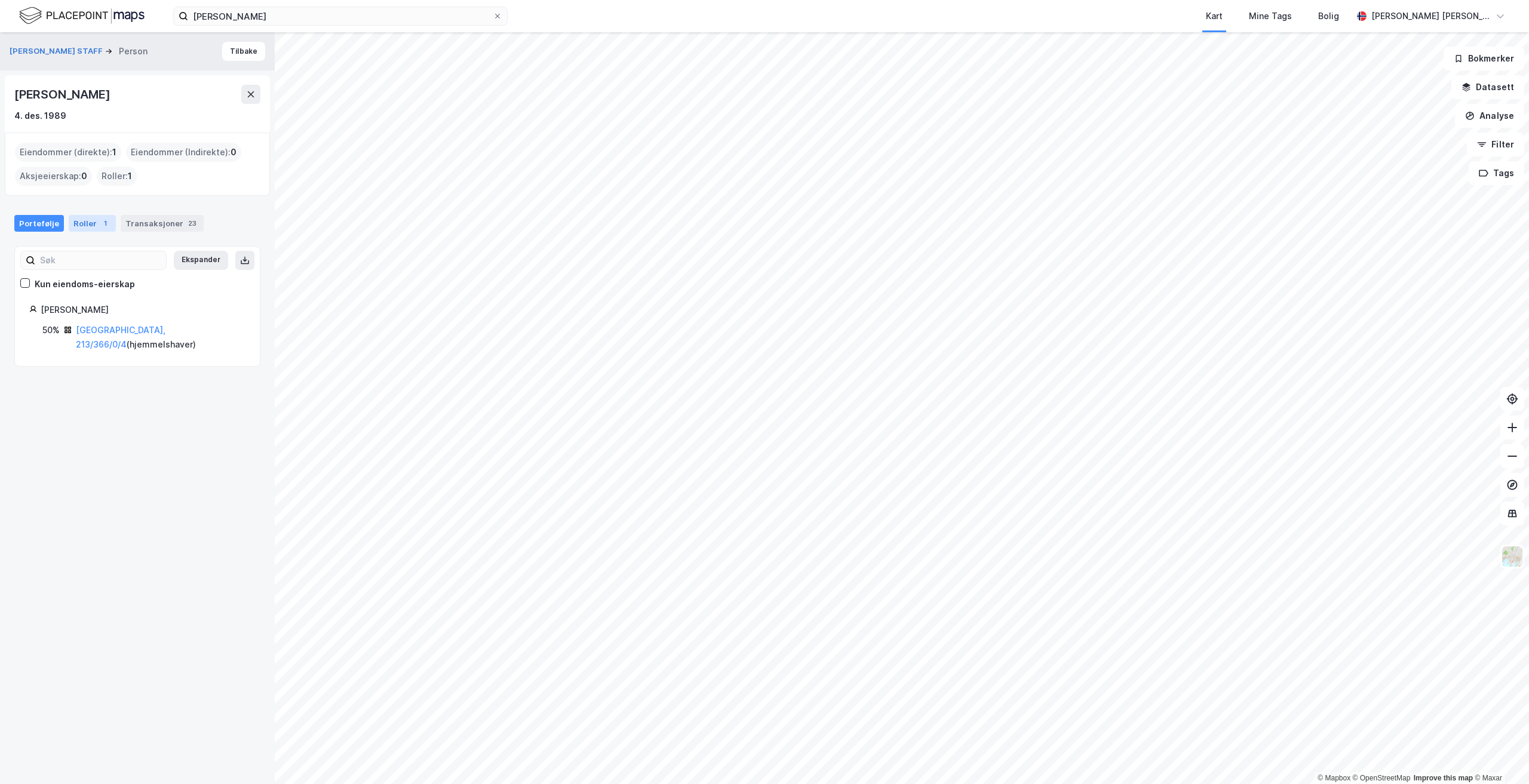
click at [88, 218] on div "Roller 1" at bounding box center [92, 223] width 47 height 17
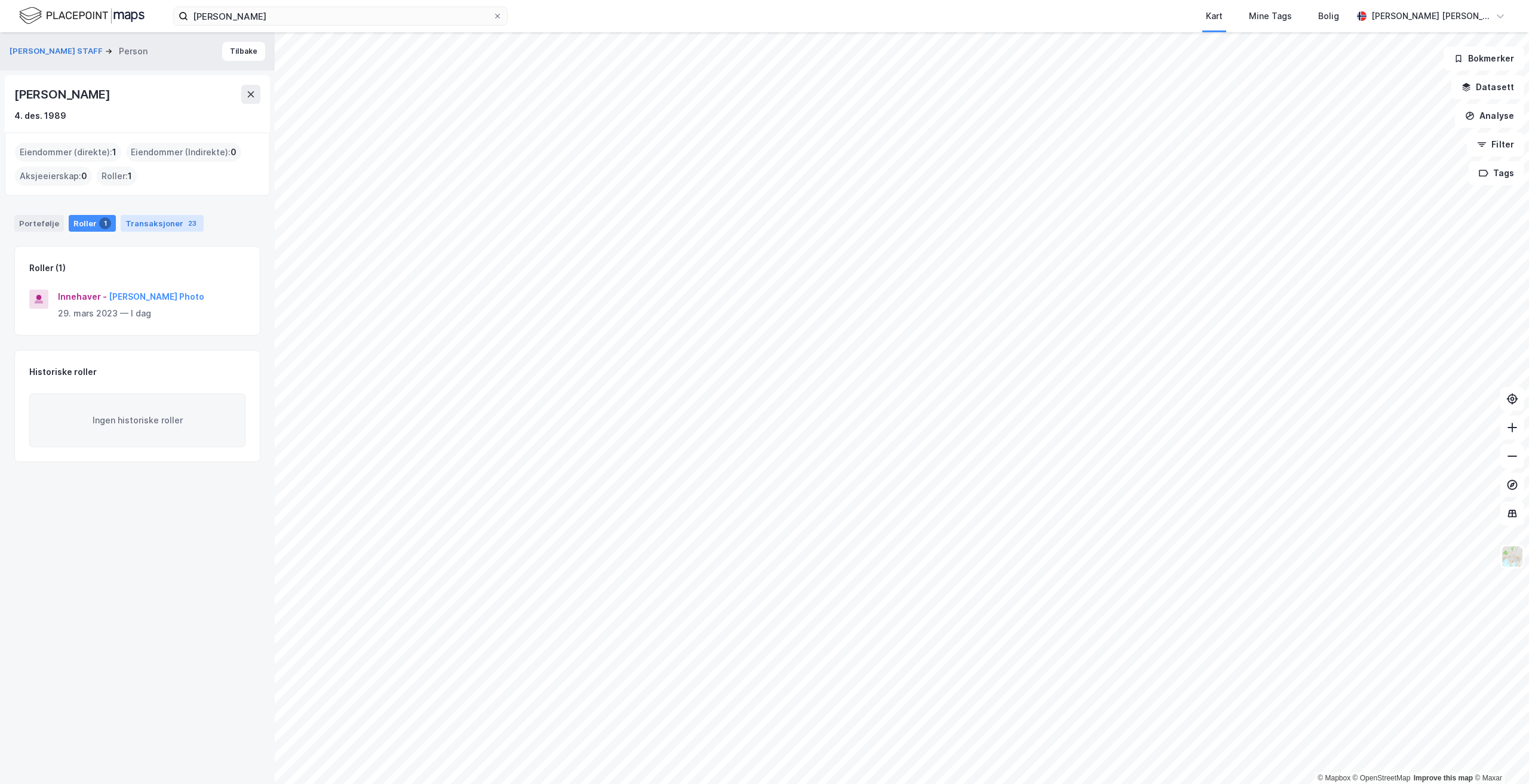
click at [154, 226] on div "Transaksjoner 23" at bounding box center [162, 223] width 83 height 17
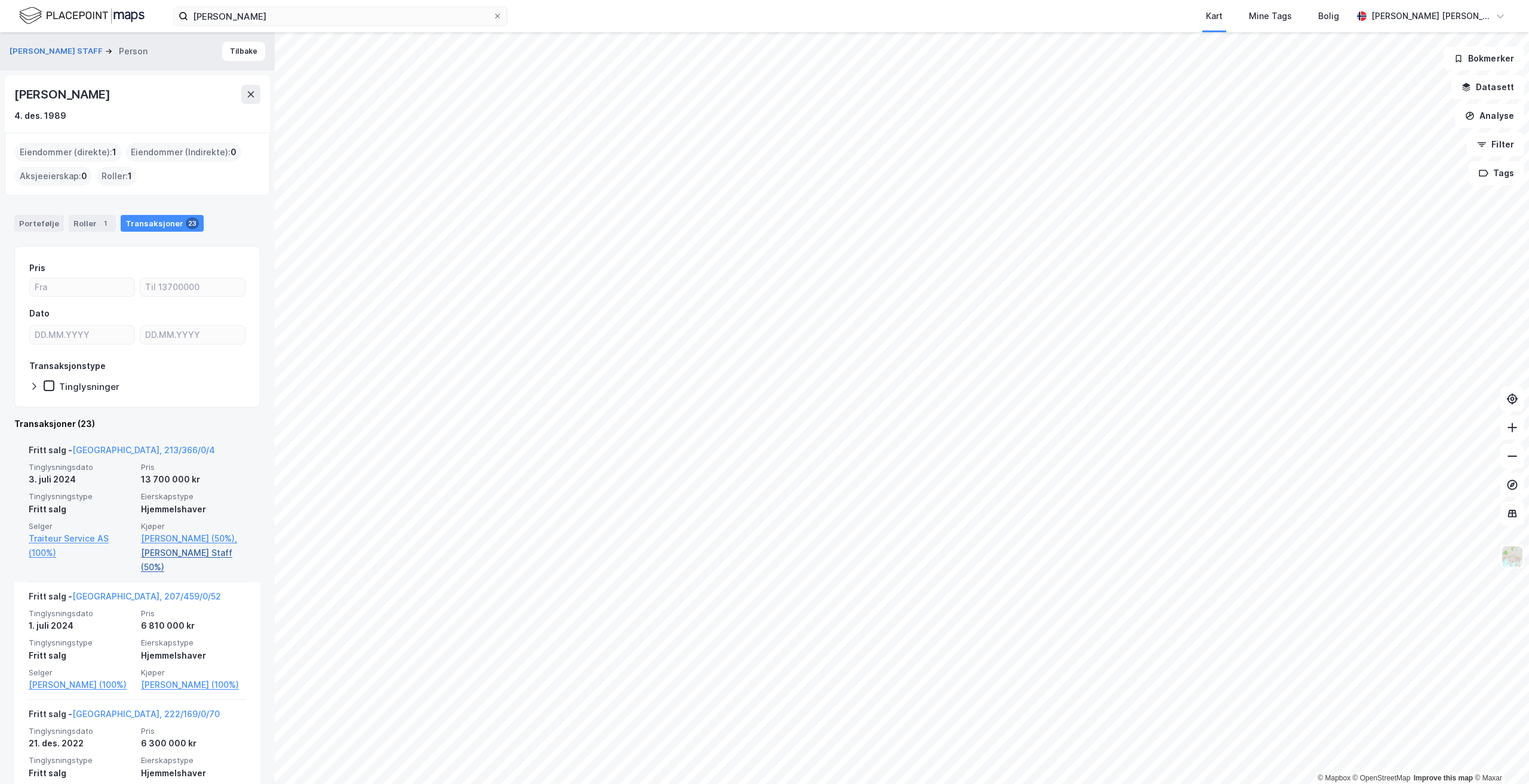
click at [187, 553] on link "[PERSON_NAME] Staff (50%)" at bounding box center [194, 560] width 105 height 28
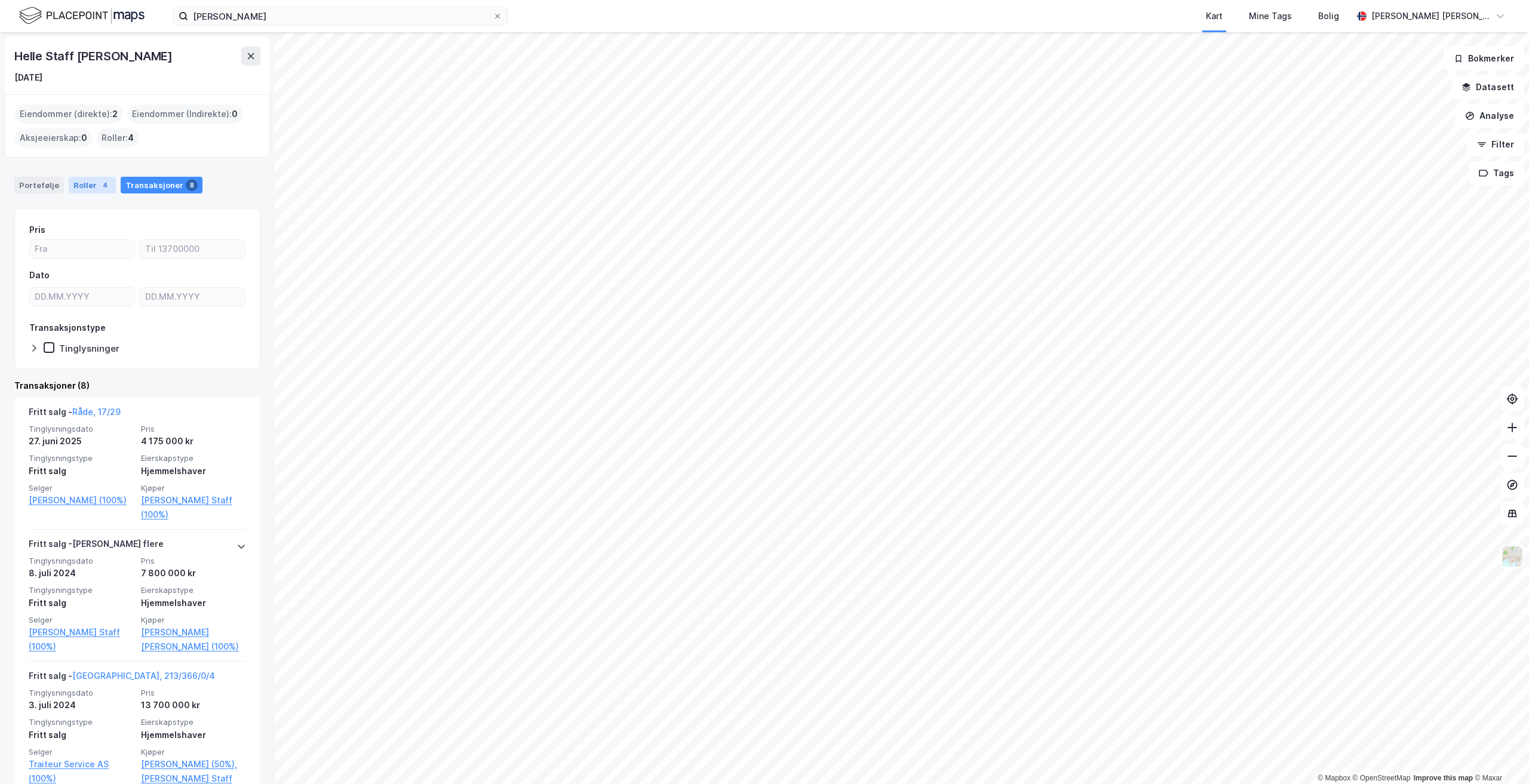
click at [88, 187] on div "Roller 4" at bounding box center [92, 185] width 47 height 17
